Goal: Complete application form

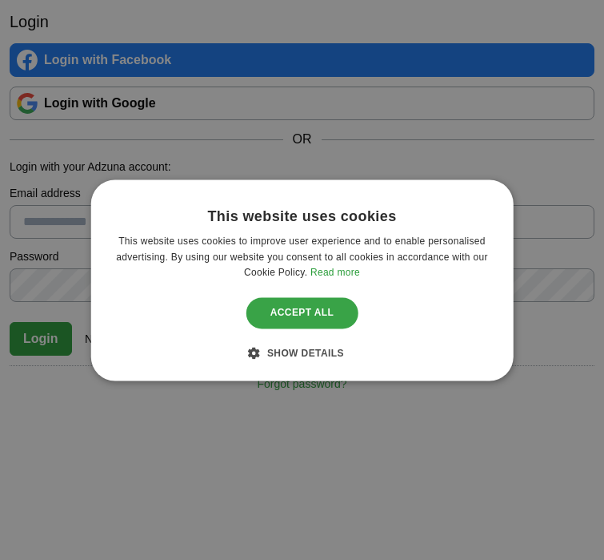
click at [308, 311] on div "Accept all" at bounding box center [303, 313] width 112 height 30
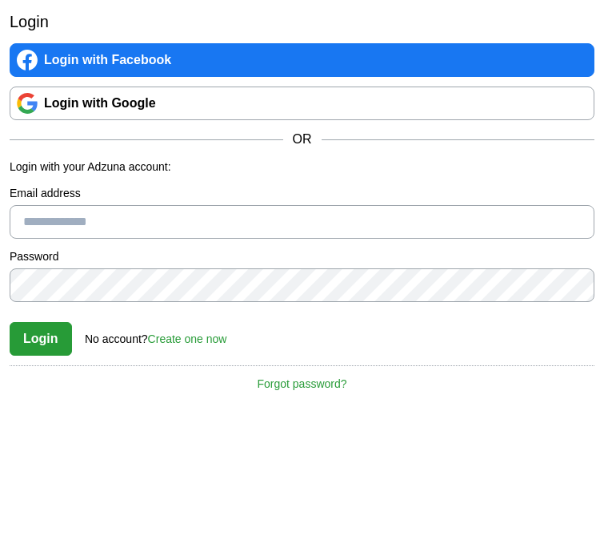
click at [179, 106] on link "Login with Google" at bounding box center [302, 103] width 585 height 34
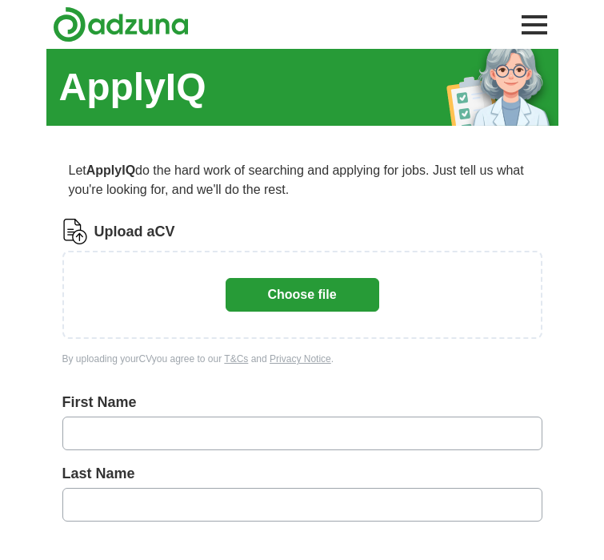
click at [343, 291] on button "Choose file" at bounding box center [303, 295] width 154 height 34
click at [329, 288] on button "Choose file" at bounding box center [303, 295] width 154 height 34
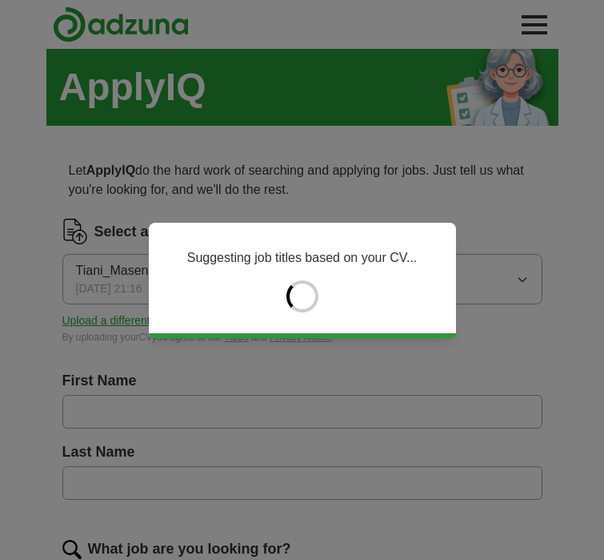
type input "*****"
type input "*******"
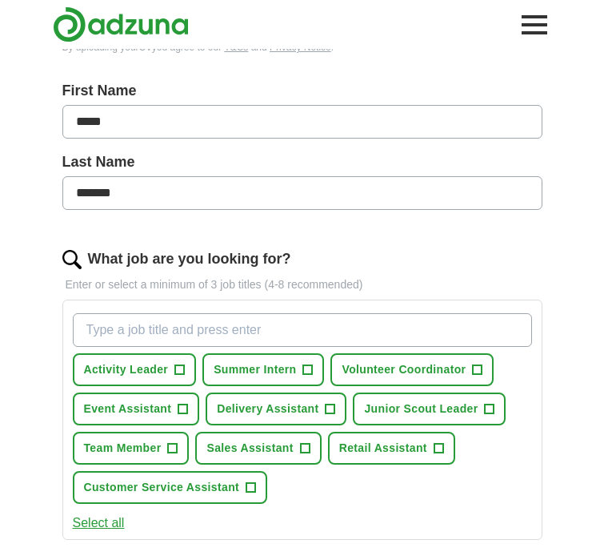
scroll to position [307, 0]
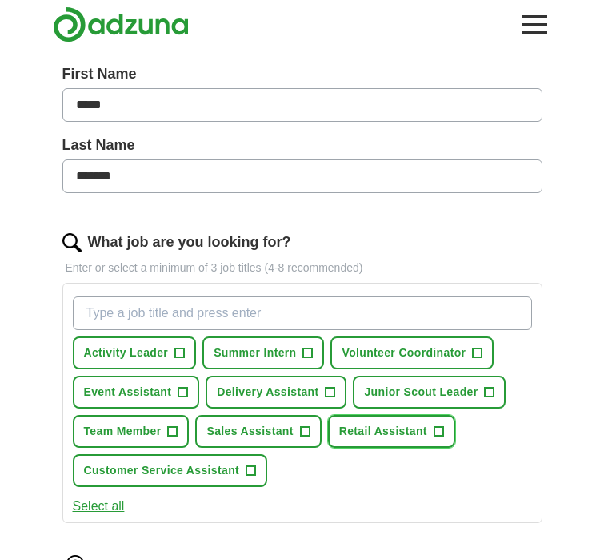
click at [394, 423] on span "Retail Assistant" at bounding box center [383, 431] width 88 height 17
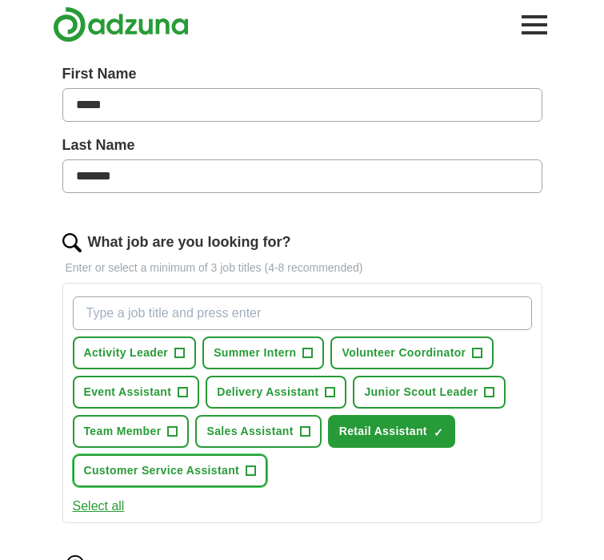
click at [220, 475] on span "Customer Service Assistant" at bounding box center [162, 470] width 156 height 17
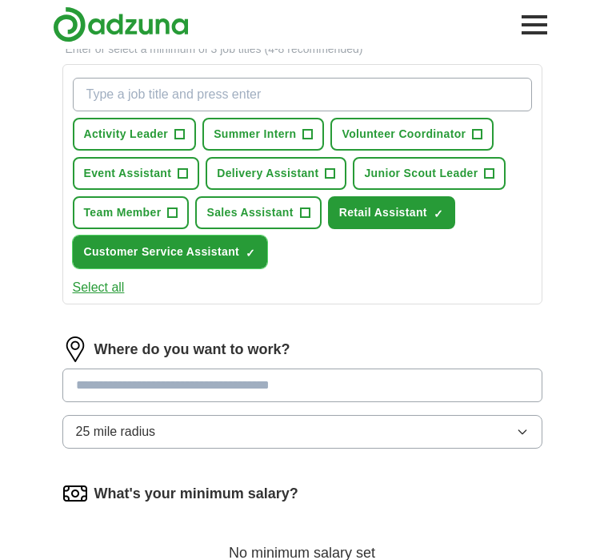
scroll to position [528, 0]
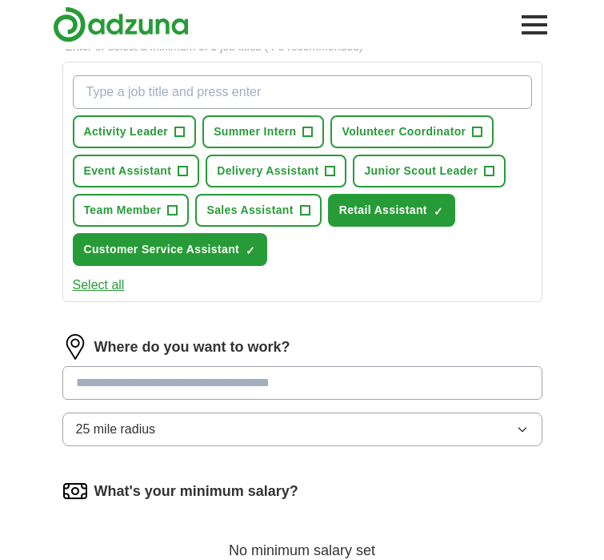
click at [252, 426] on button "25 mile radius" at bounding box center [302, 429] width 480 height 34
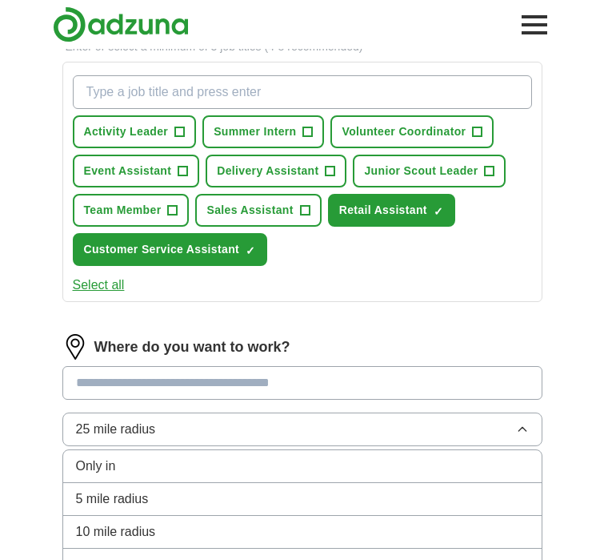
click at [220, 501] on div "5 mile radius" at bounding box center [302, 498] width 453 height 19
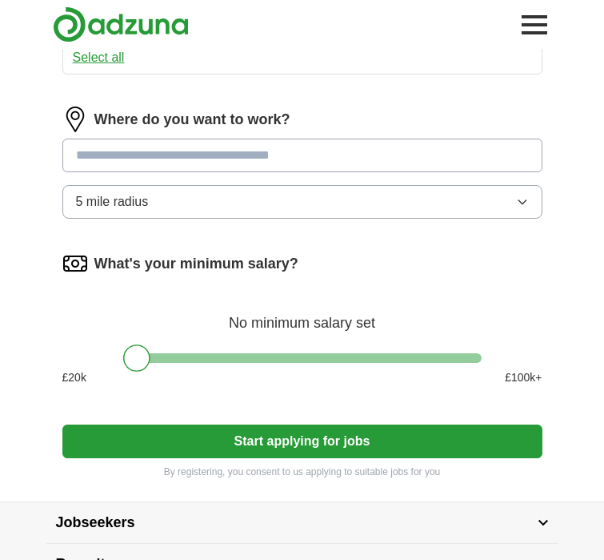
scroll to position [855, 0]
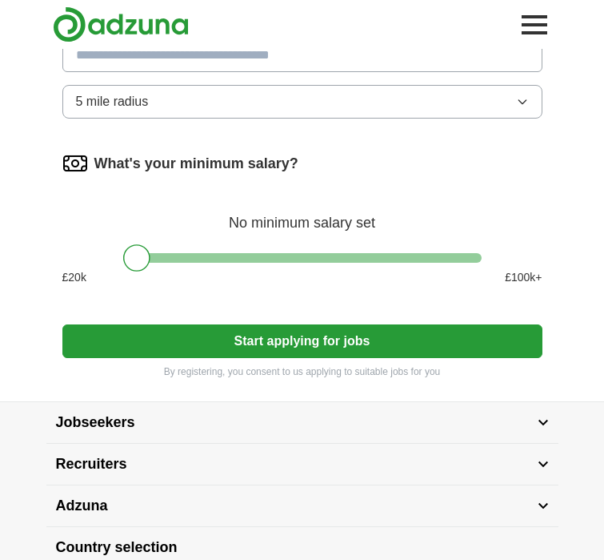
click at [182, 342] on button "Start applying for jobs" at bounding box center [302, 341] width 480 height 34
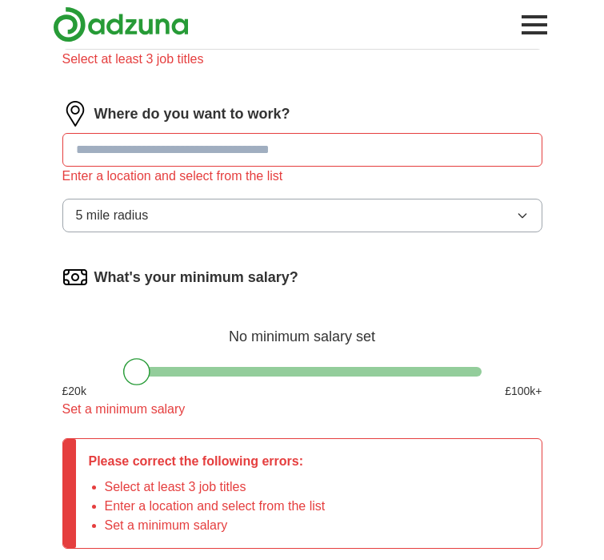
click at [159, 153] on input at bounding box center [302, 150] width 480 height 34
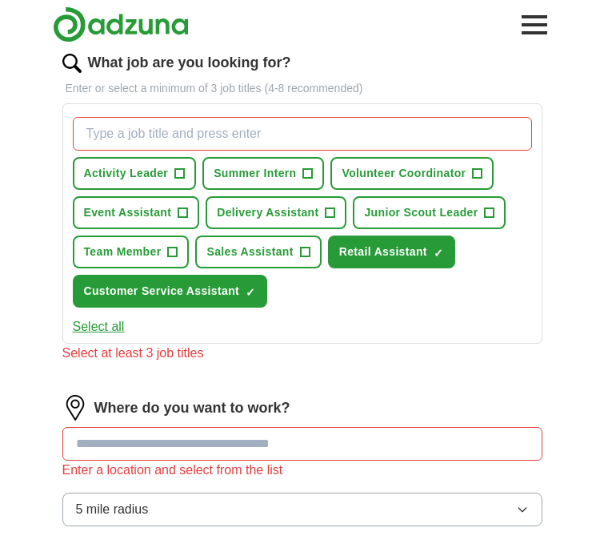
scroll to position [482, 0]
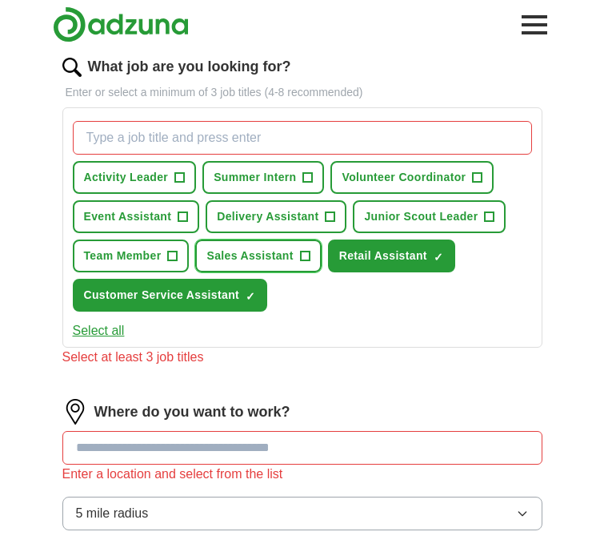
click at [296, 260] on button "Sales Assistant +" at bounding box center [258, 255] width 126 height 33
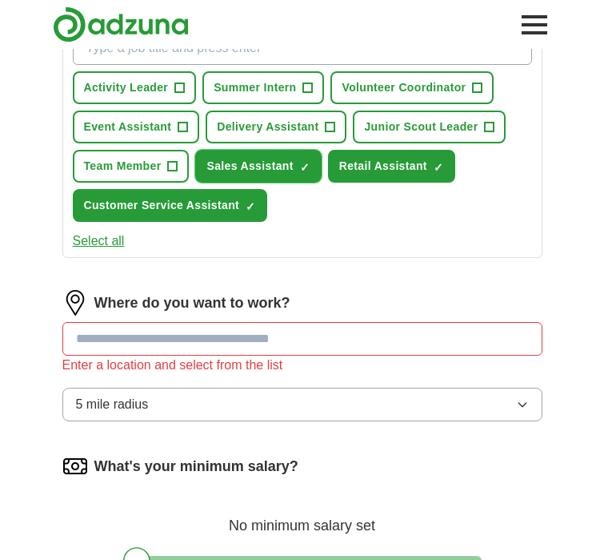
scroll to position [583, 0]
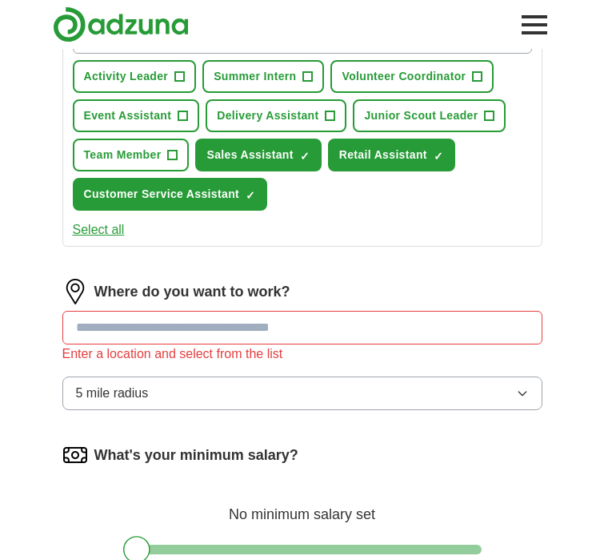
click at [281, 332] on input at bounding box center [302, 328] width 480 height 34
click at [427, 374] on div "Where do you want to work? ******** Enter a location and select from the list 5…" at bounding box center [302, 351] width 480 height 144
click at [407, 347] on div "Enter a location and select from the list" at bounding box center [302, 353] width 480 height 19
click at [404, 335] on input "********" at bounding box center [302, 328] width 480 height 34
type input "*"
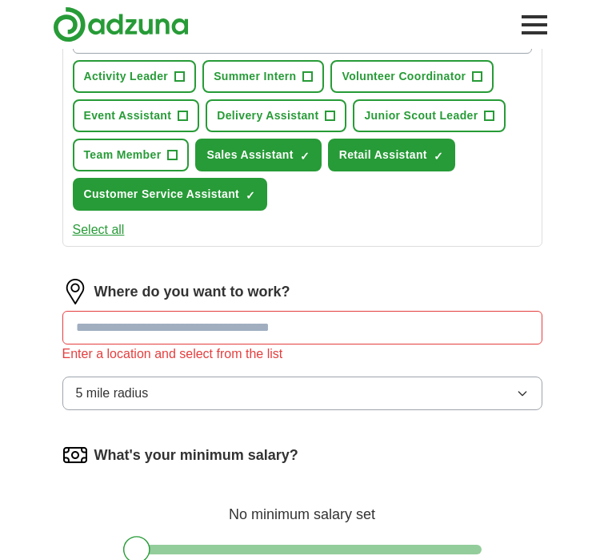
click at [355, 323] on input at bounding box center [302, 328] width 480 height 34
type input "*******"
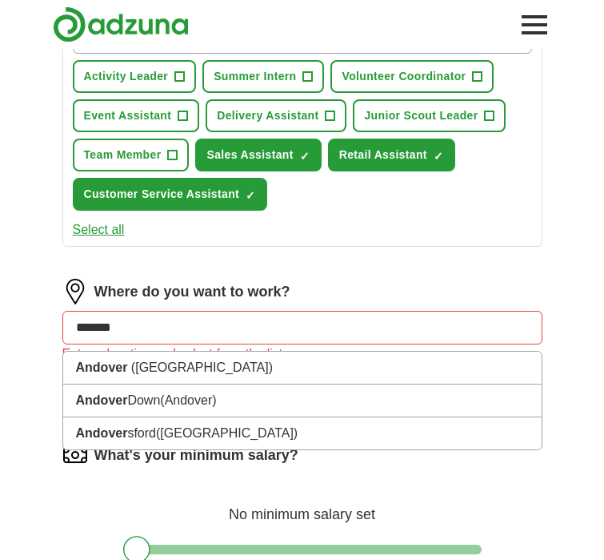
click at [397, 264] on form "Select a CV Tiani_Masendu_CV_Natural -1-.docx [DATE] 21:16 Upload a different C…" at bounding box center [302, 211] width 480 height 1151
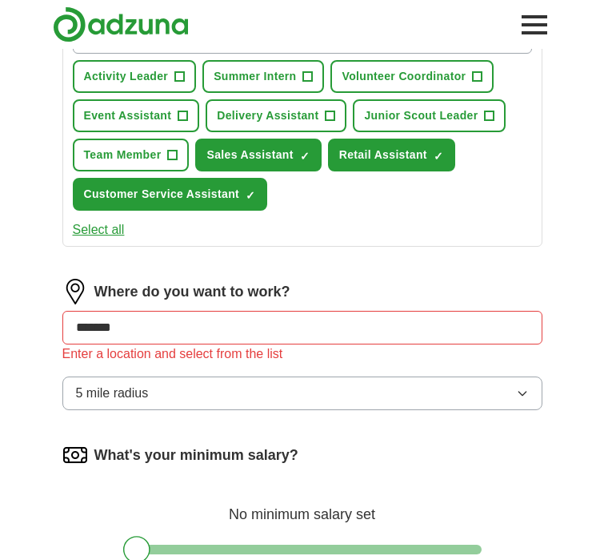
click at [326, 342] on input "*******" at bounding box center [302, 328] width 480 height 34
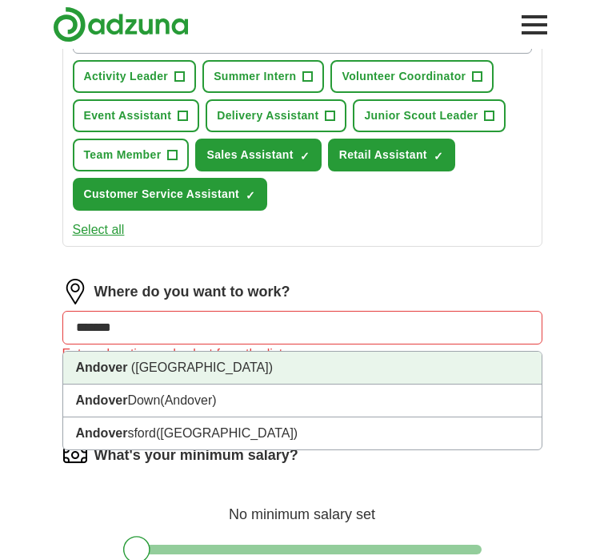
click at [290, 376] on li "Andover ([GEOGRAPHIC_DATA])" at bounding box center [302, 367] width 479 height 33
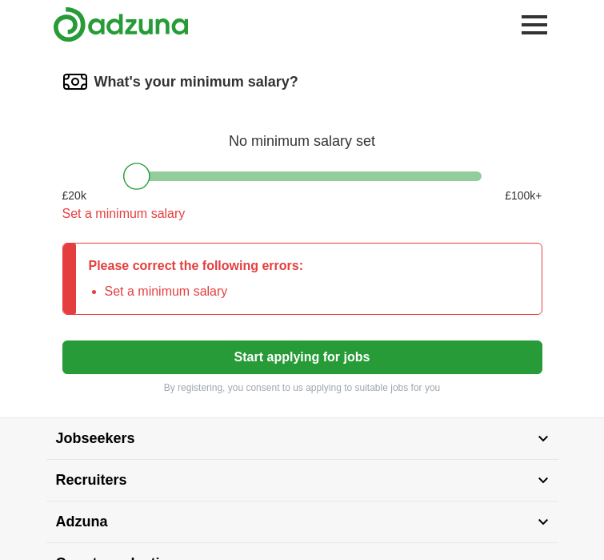
scroll to position [951, 0]
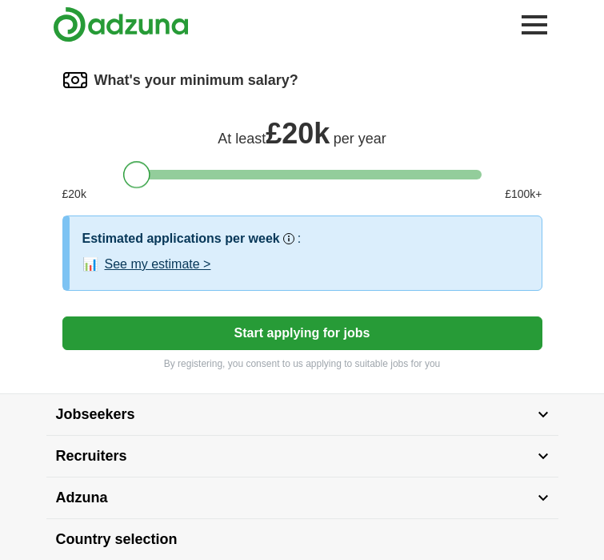
click at [139, 171] on div at bounding box center [136, 174] width 27 height 27
click at [171, 264] on button "See my estimate >" at bounding box center [158, 264] width 106 height 19
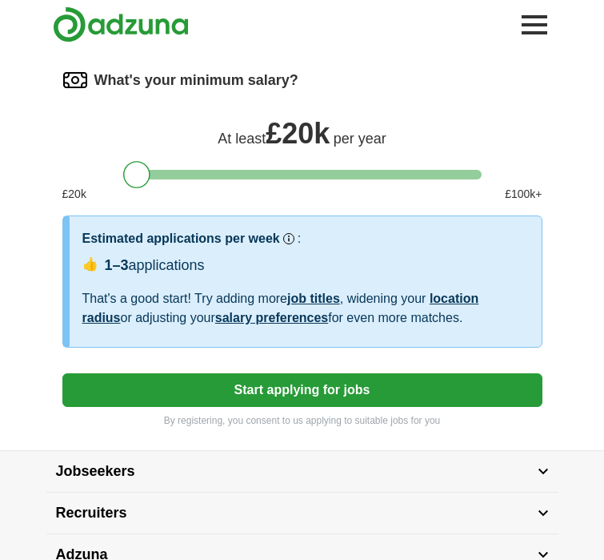
click at [291, 379] on button "Start applying for jobs" at bounding box center [302, 390] width 480 height 34
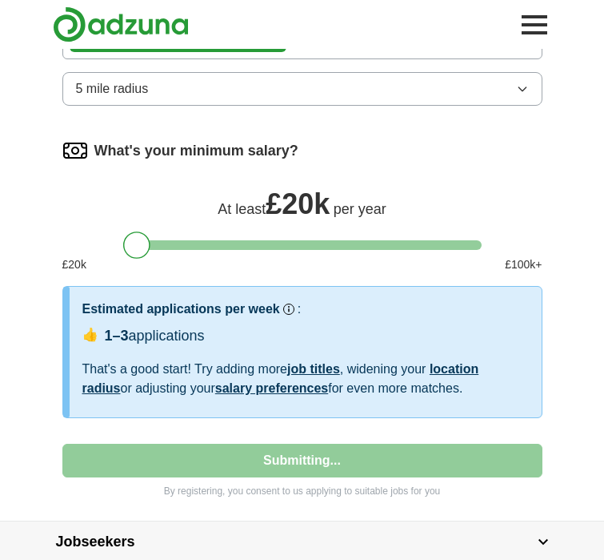
select select "**"
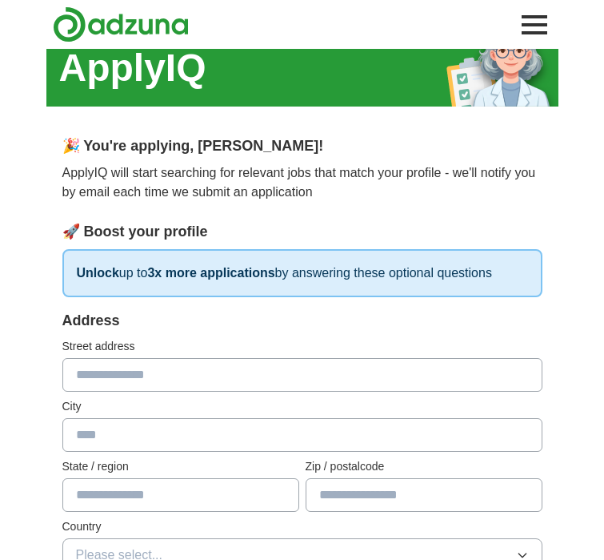
scroll to position [20, 0]
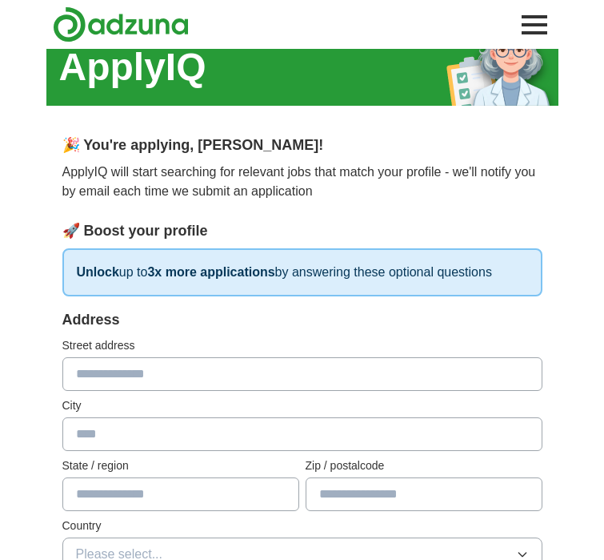
click at [291, 371] on input "text" at bounding box center [302, 374] width 480 height 34
type input "**"
type input "*******"
type input "*********"
type input "********"
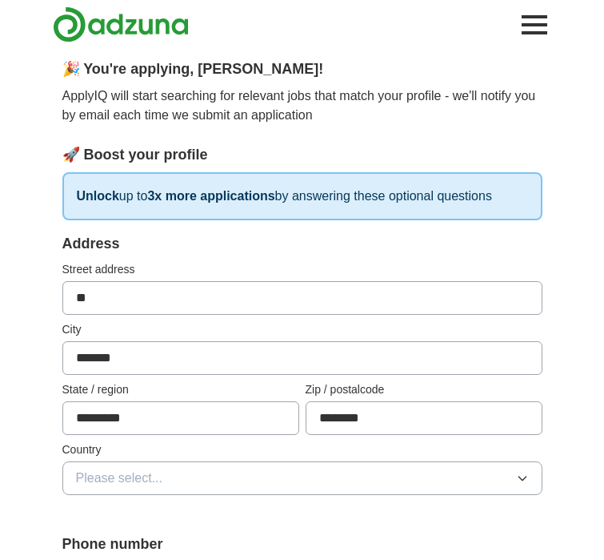
scroll to position [107, 0]
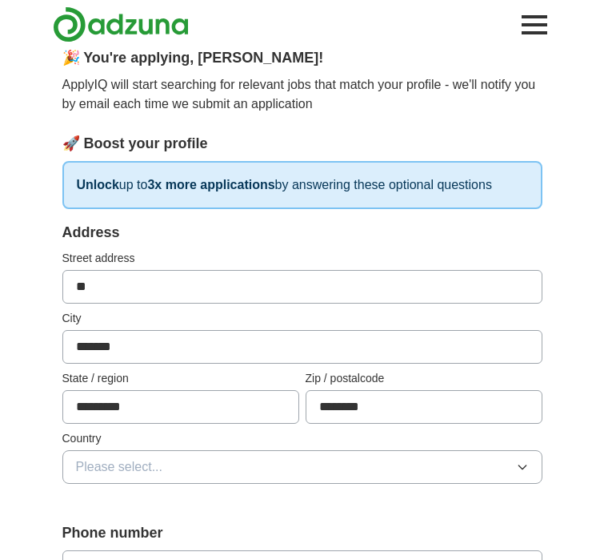
click at [268, 467] on button "Please select..." at bounding box center [302, 467] width 480 height 34
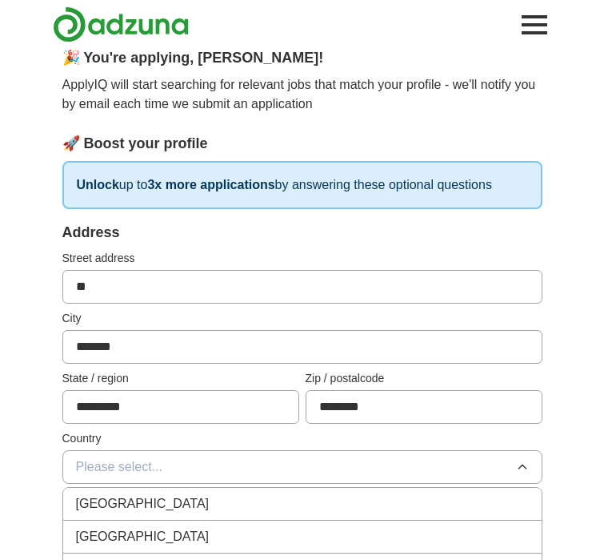
click at [244, 496] on div "[GEOGRAPHIC_DATA]" at bounding box center [302, 503] width 453 height 19
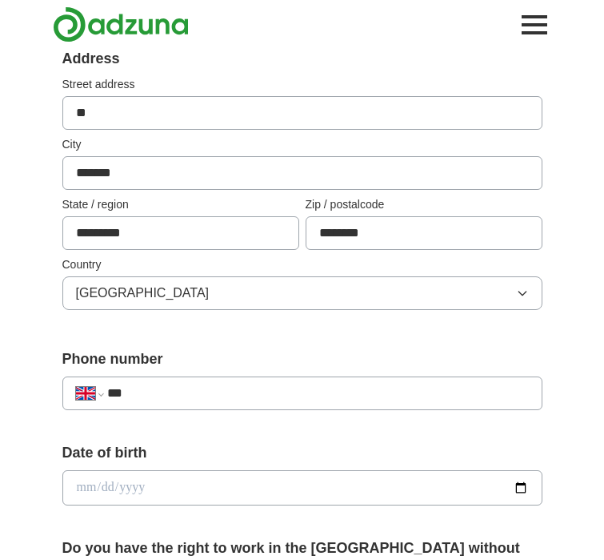
scroll to position [302, 0]
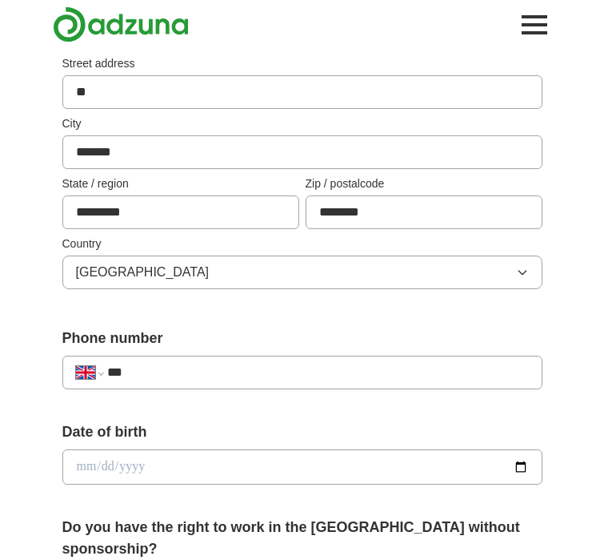
click at [244, 371] on input "***" at bounding box center [317, 372] width 421 height 19
type input "**********"
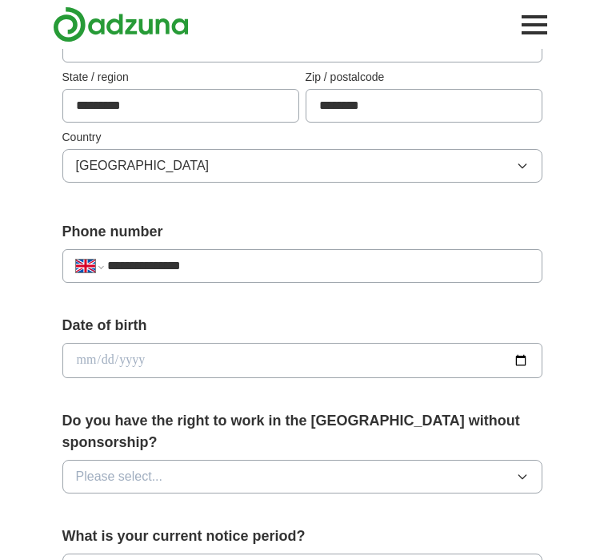
scroll to position [411, 0]
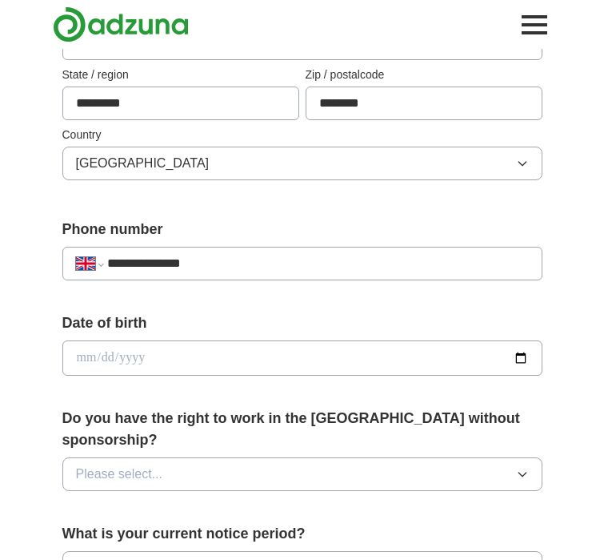
click at [244, 353] on input "date" at bounding box center [302, 357] width 480 height 35
click at [85, 357] on input "date" at bounding box center [302, 357] width 480 height 35
click at [104, 360] on input "date" at bounding box center [302, 357] width 480 height 35
click at [76, 355] on input "date" at bounding box center [302, 357] width 480 height 35
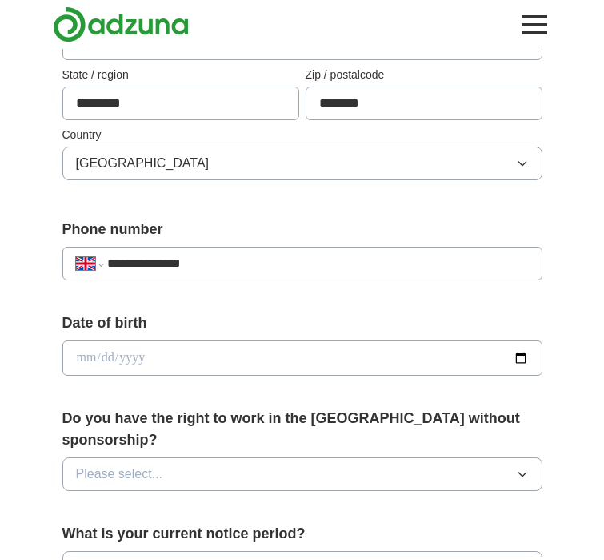
click at [78, 364] on input "date" at bounding box center [302, 357] width 480 height 35
type input "**********"
click at [146, 464] on span "Please select..." at bounding box center [119, 473] width 87 height 19
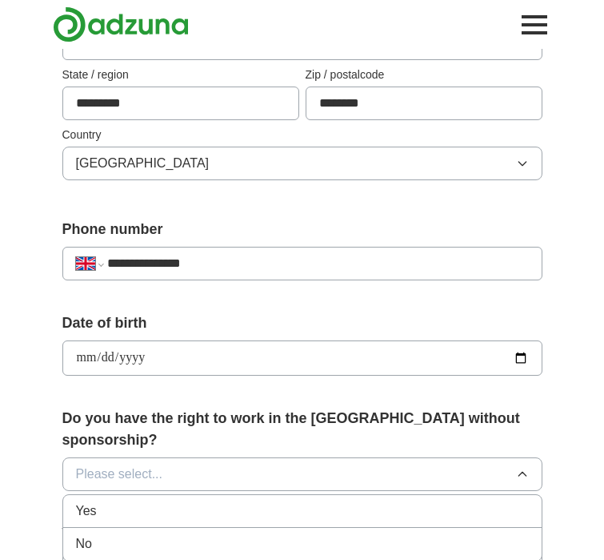
click at [168, 501] on div "Yes" at bounding box center [302, 510] width 453 height 19
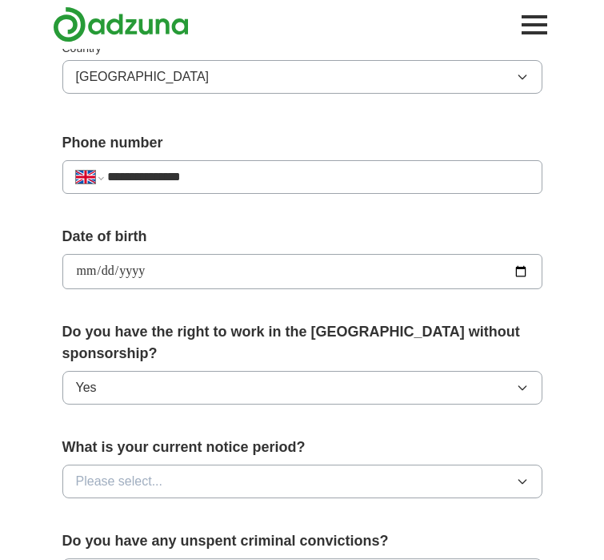
click at [168, 464] on button "Please select..." at bounding box center [302, 481] width 480 height 34
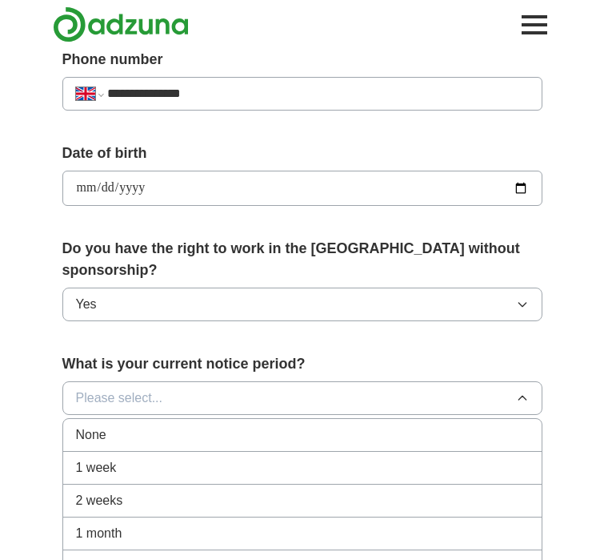
scroll to position [581, 0]
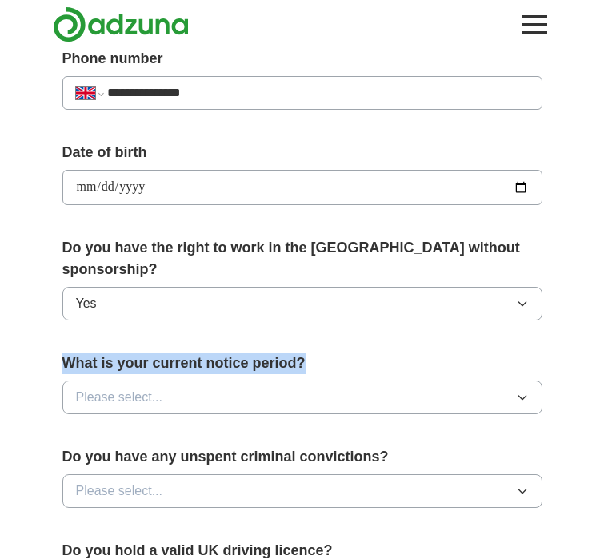
drag, startPoint x: 67, startPoint y: 339, endPoint x: 336, endPoint y: 351, distance: 269.3
click at [333, 352] on label "What is your current notice period?" at bounding box center [302, 363] width 480 height 22
copy label "What is your current notice period?"
click at [194, 380] on button "Please select..." at bounding box center [302, 397] width 480 height 34
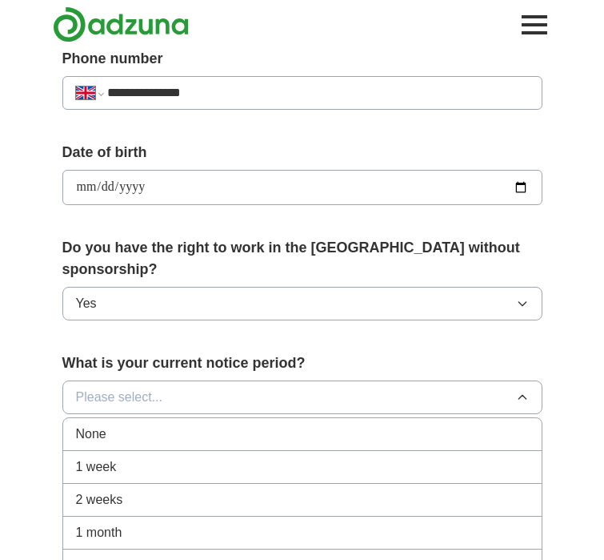
click at [135, 455] on li "1 week" at bounding box center [302, 467] width 479 height 33
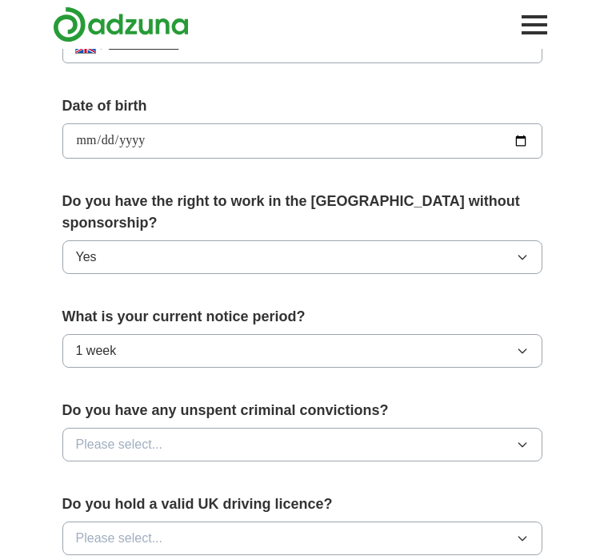
scroll to position [628, 0]
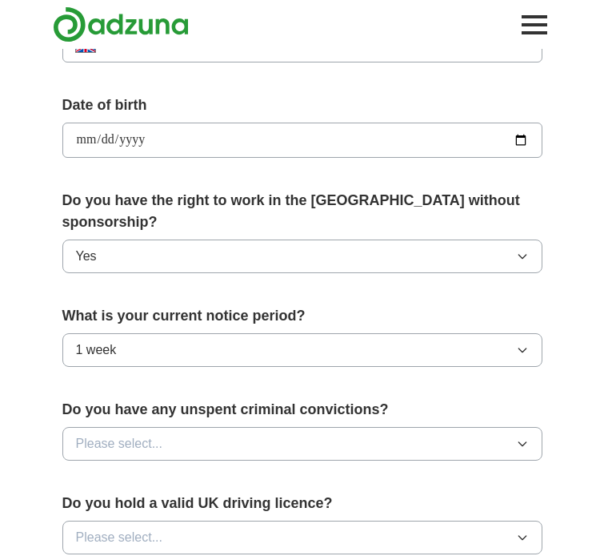
click at [128, 434] on span "Please select..." at bounding box center [119, 443] width 87 height 19
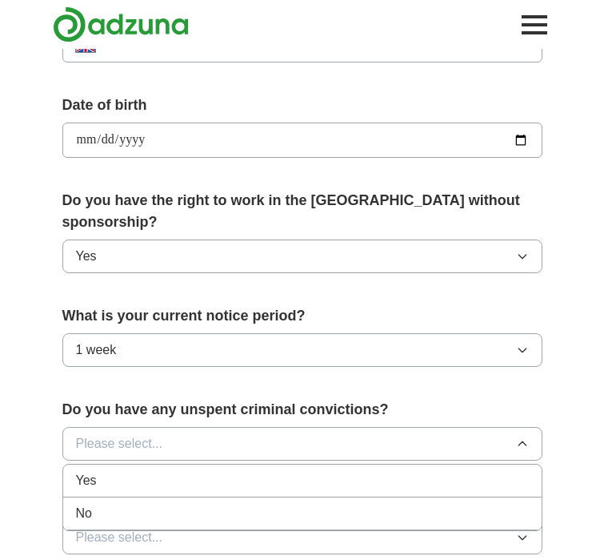
click at [130, 470] on li "Yes" at bounding box center [302, 480] width 479 height 33
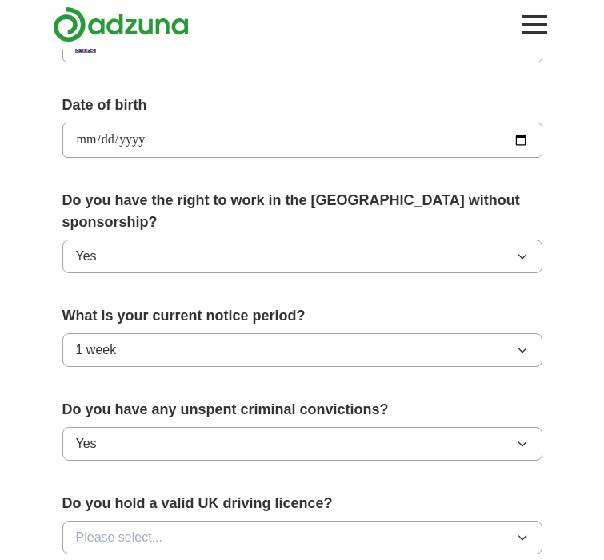
click at [130, 427] on button "Yes" at bounding box center [302, 444] width 480 height 34
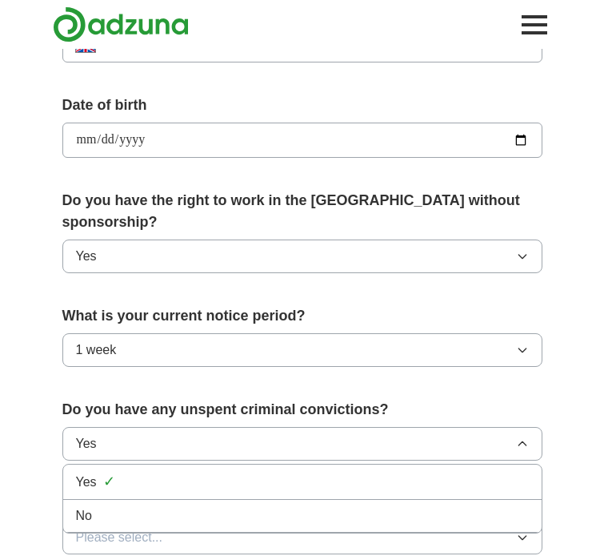
click at [114, 506] on div "No" at bounding box center [302, 515] width 453 height 19
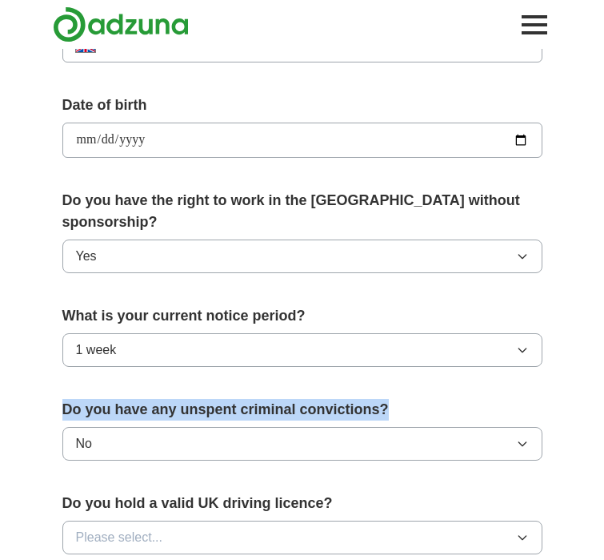
drag, startPoint x: 67, startPoint y: 391, endPoint x: 401, endPoint y: 393, distance: 333.8
click at [401, 399] on label "Do you have any unspent criminal convictions?" at bounding box center [302, 410] width 480 height 22
copy label "Do you have any unspent criminal convictions?"
click at [294, 528] on button "Please select..." at bounding box center [302, 537] width 480 height 34
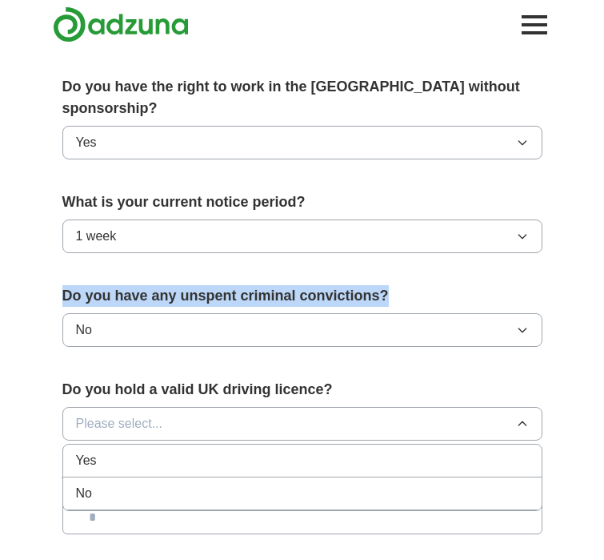
scroll to position [746, 0]
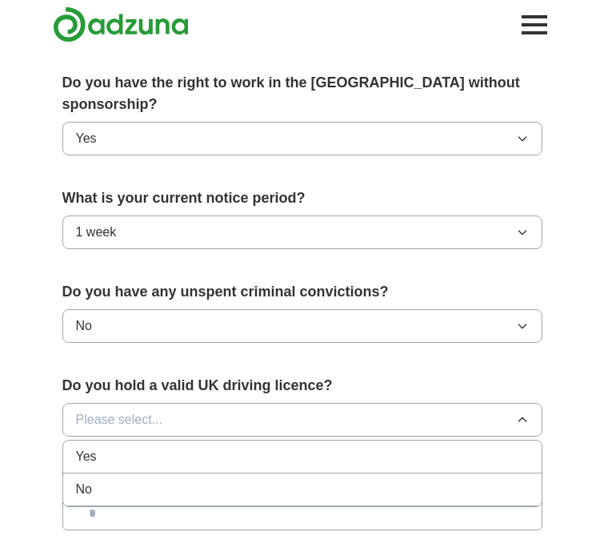
click at [167, 480] on div "No" at bounding box center [302, 489] width 453 height 19
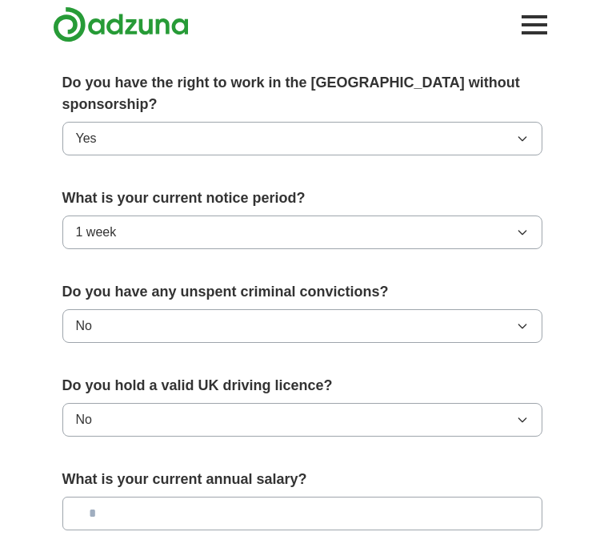
click at [136, 496] on input "text" at bounding box center [302, 513] width 480 height 34
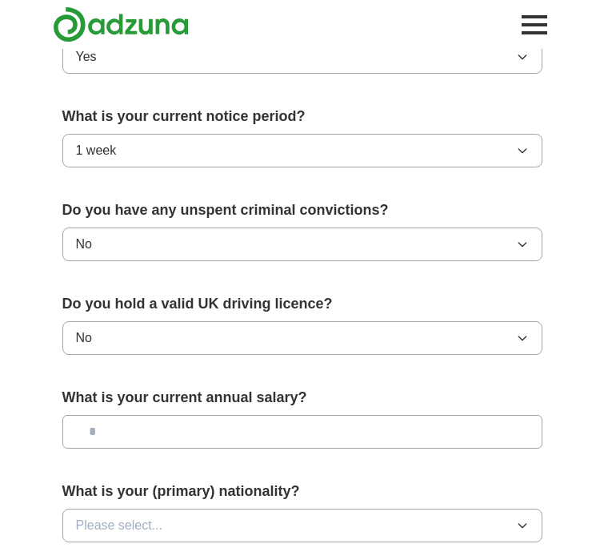
scroll to position [829, 0]
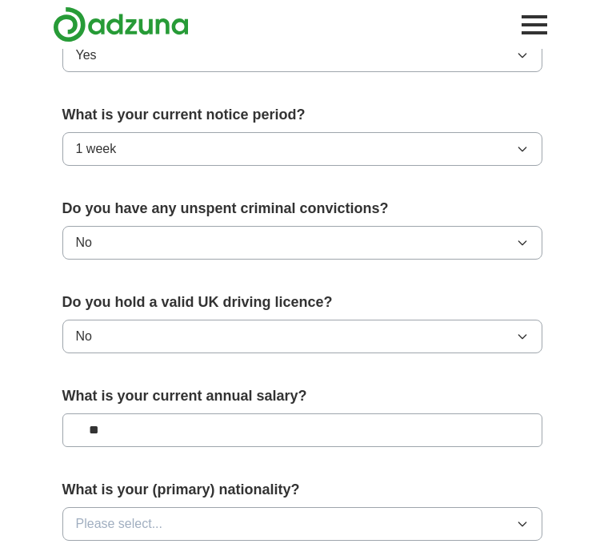
type input "**"
click at [157, 438] on form "**********" at bounding box center [302, 60] width 480 height 1121
click at [166, 507] on button "Please select..." at bounding box center [302, 524] width 480 height 34
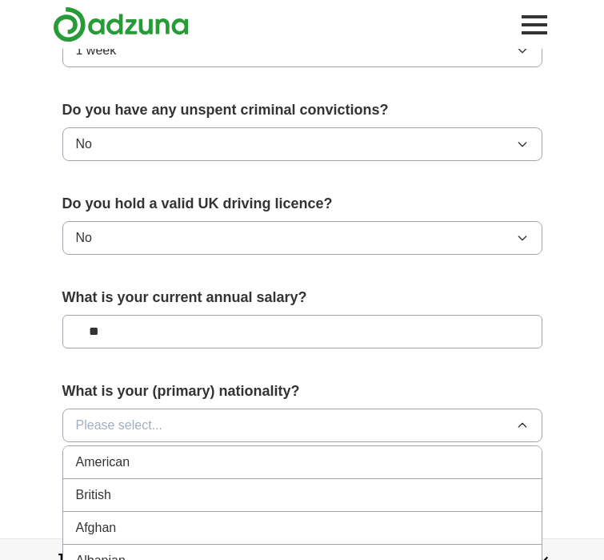
scroll to position [937, 0]
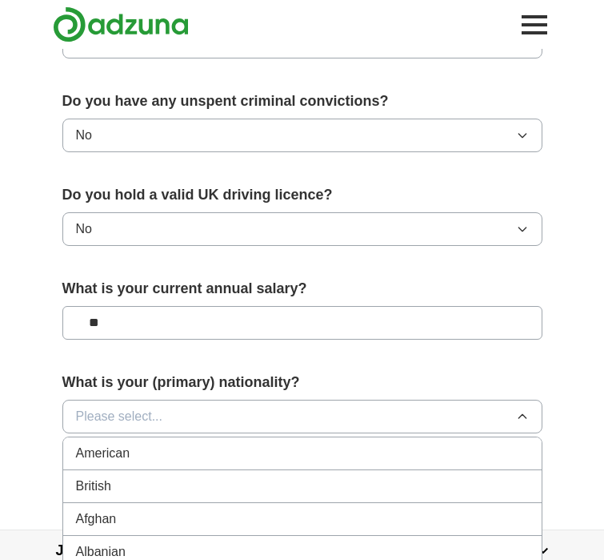
click at [161, 476] on div "British" at bounding box center [302, 485] width 453 height 19
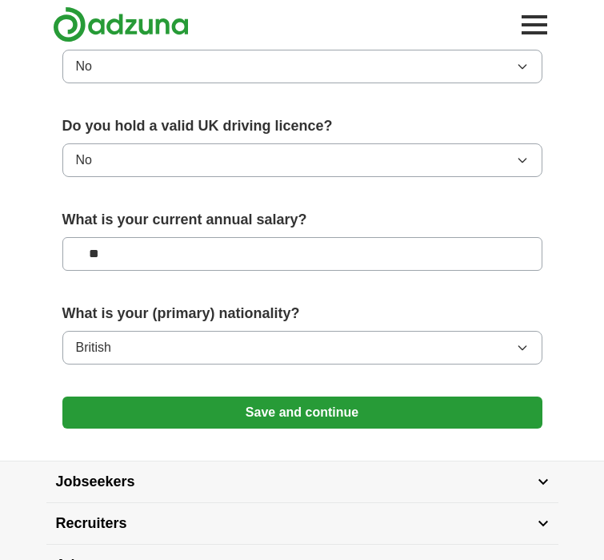
scroll to position [1009, 0]
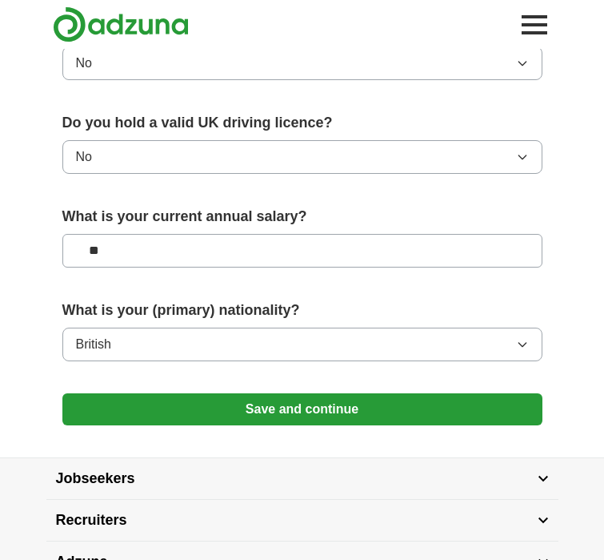
click at [181, 393] on button "Save and continue" at bounding box center [302, 409] width 480 height 32
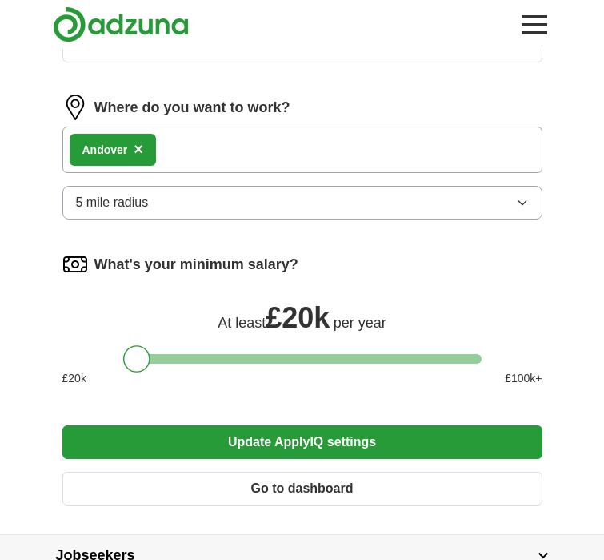
scroll to position [656, 0]
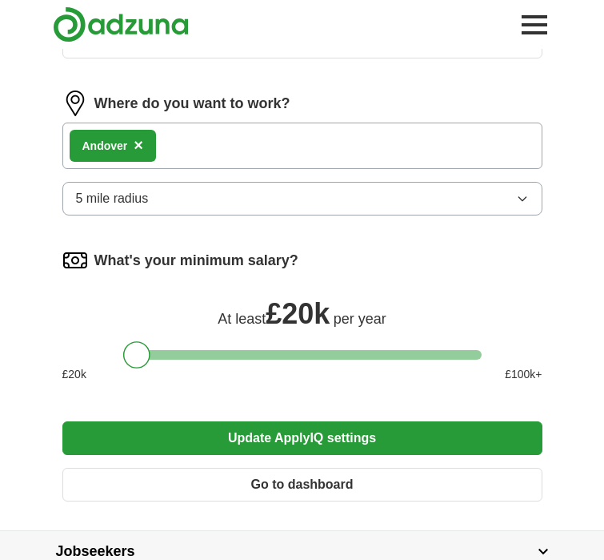
click at [433, 427] on button "Update ApplyIQ settings" at bounding box center [302, 438] width 480 height 34
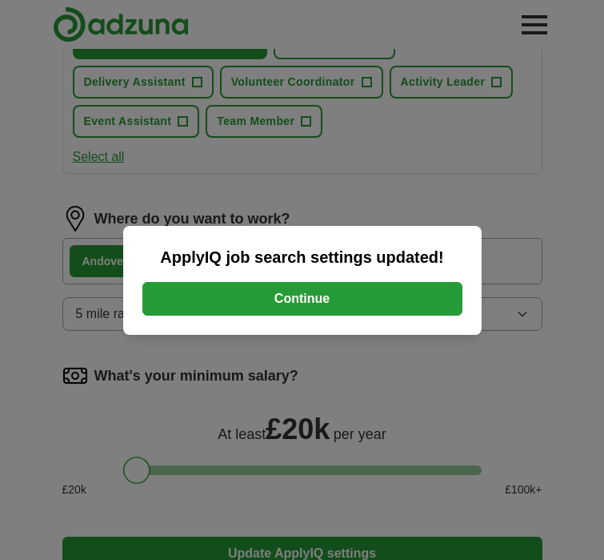
click at [366, 295] on button "Continue" at bounding box center [302, 299] width 320 height 34
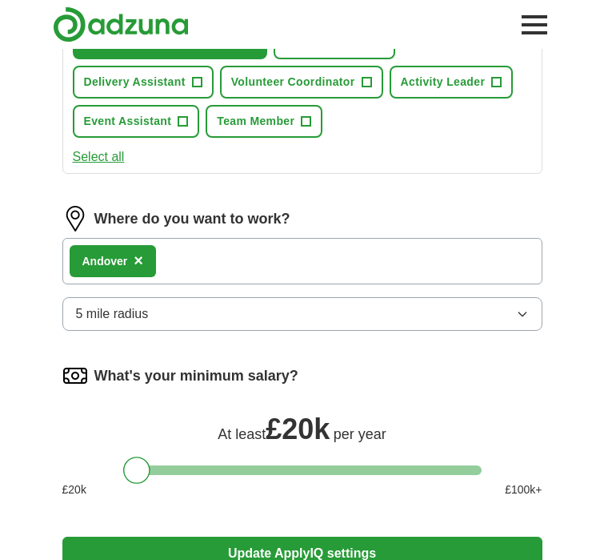
scroll to position [700, 0]
